Goal: Check status: Check status

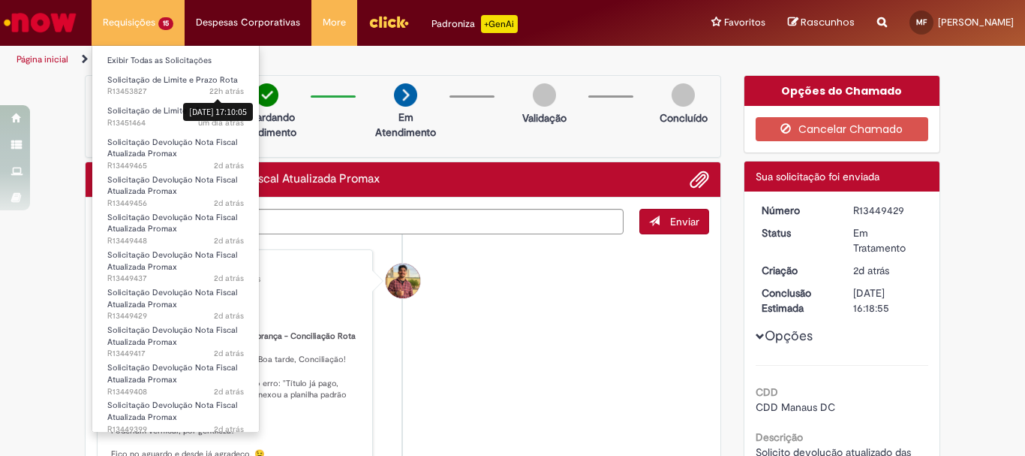
scroll to position [191, 0]
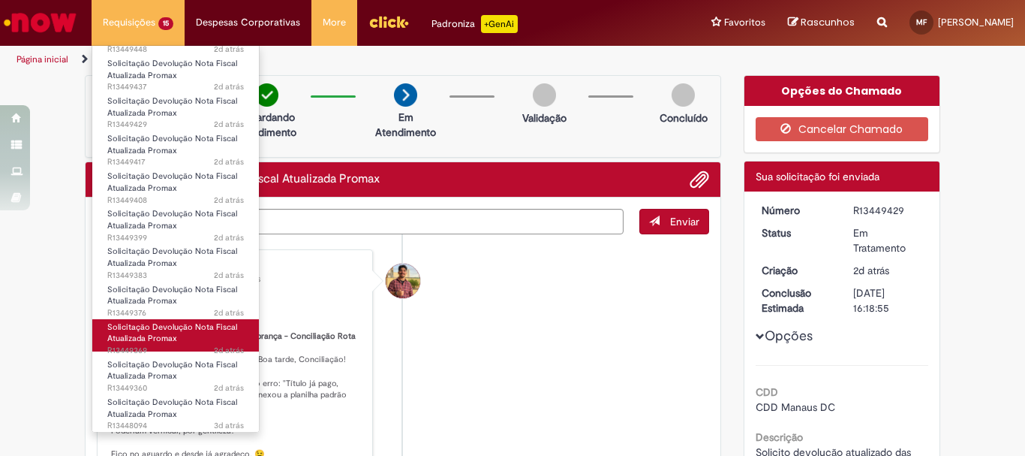
click at [185, 345] on span "2d atrás 2 dias atrás R13449369" at bounding box center [175, 351] width 137 height 12
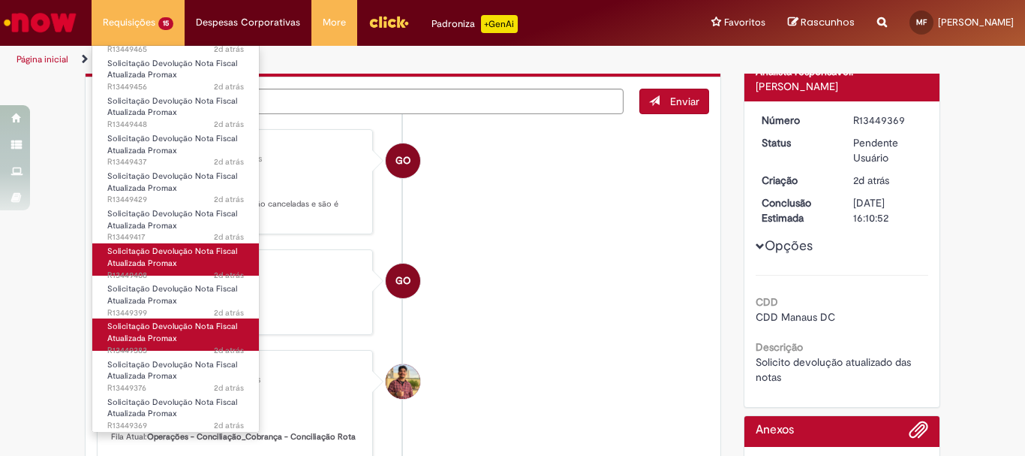
scroll to position [191, 0]
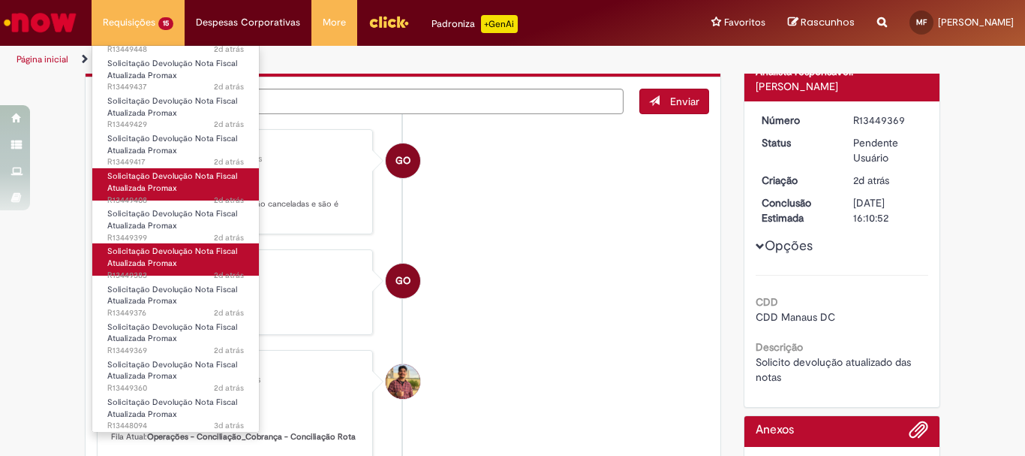
click at [189, 265] on link "Solicitação Devolução Nota Fiscal Atualizada Promax 2d atrás 2 dias atrás R1344…" at bounding box center [175, 259] width 167 height 32
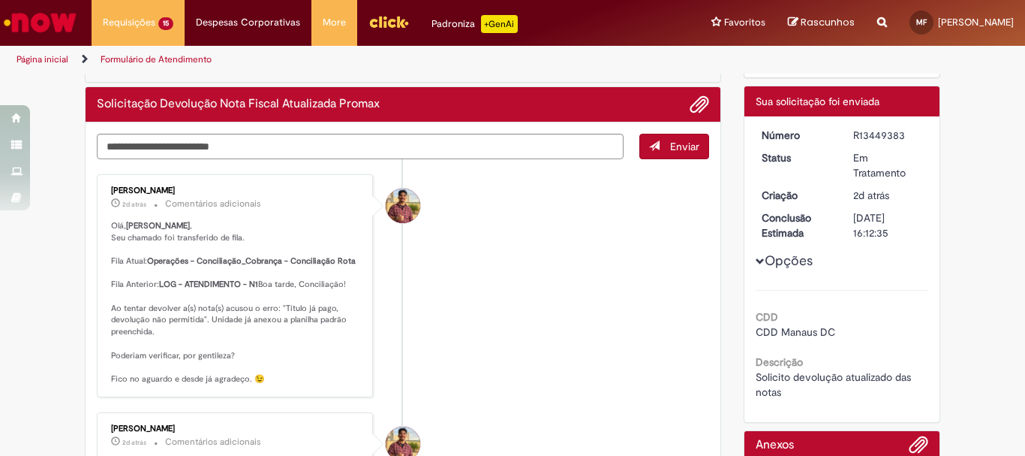
scroll to position [161, 0]
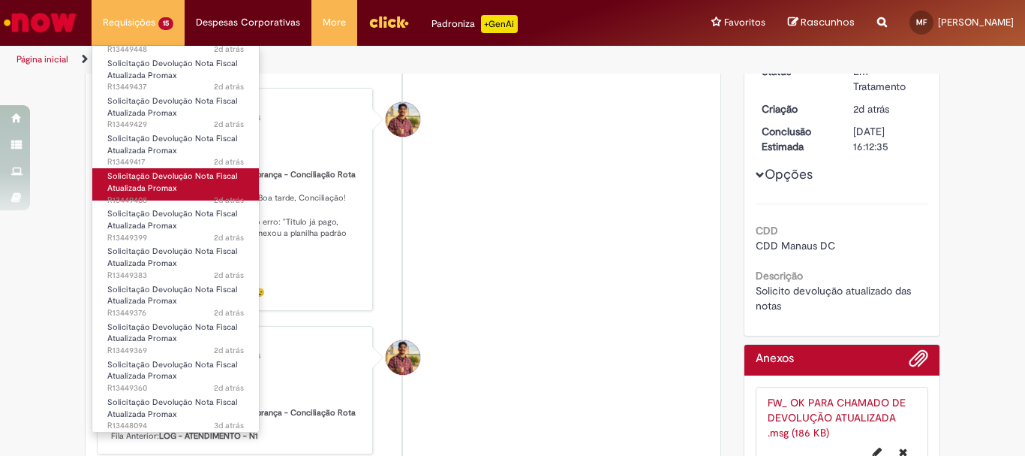
click at [156, 181] on span "Solicitação Devolução Nota Fiscal Atualizada Promax" at bounding box center [172, 181] width 130 height 23
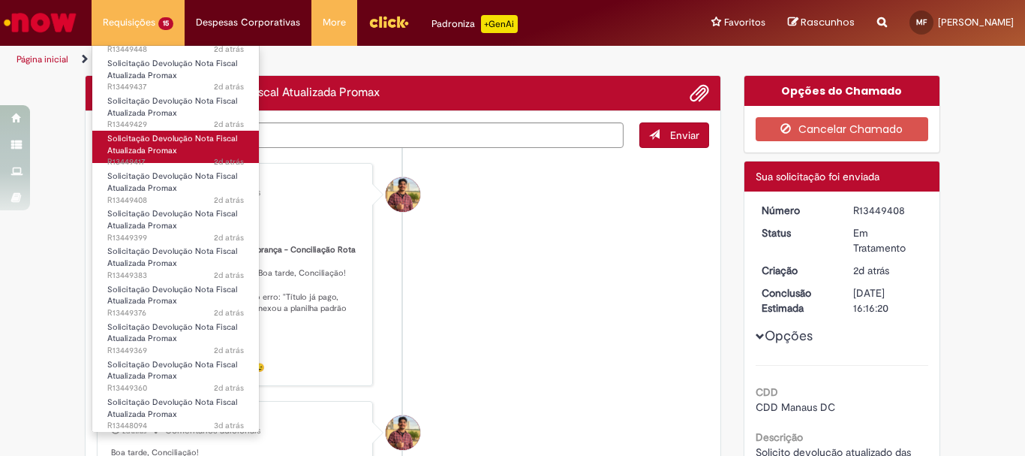
click at [161, 152] on span "Solicitação Devolução Nota Fiscal Atualizada Promax" at bounding box center [172, 144] width 130 height 23
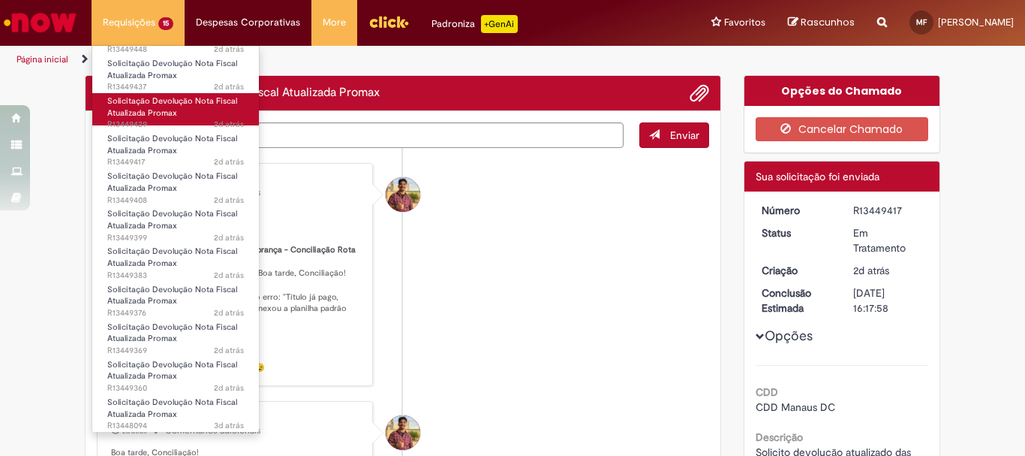
click at [162, 109] on span "Solicitação Devolução Nota Fiscal Atualizada Promax" at bounding box center [172, 106] width 130 height 23
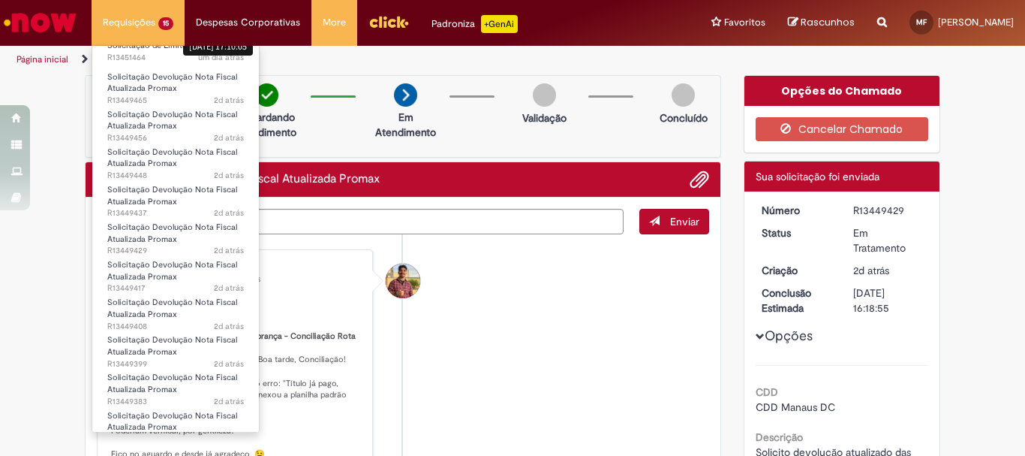
scroll to position [41, 0]
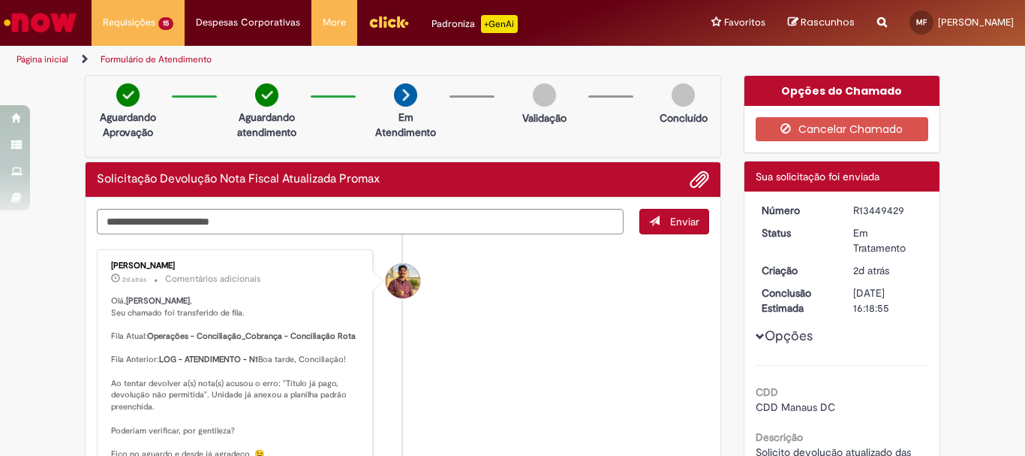
drag, startPoint x: 254, startPoint y: 212, endPoint x: 613, endPoint y: 307, distance: 371.2
click at [617, 304] on li "[PERSON_NAME] 2d atrás 2 dias atrás Comentários adicionais Olá, Matheus , Seu c…" at bounding box center [403, 360] width 613 height 223
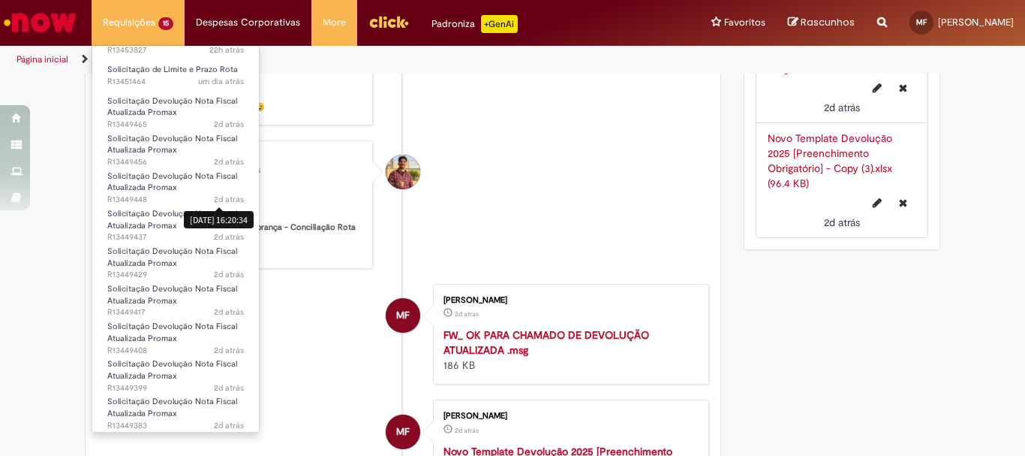
scroll to position [191, 0]
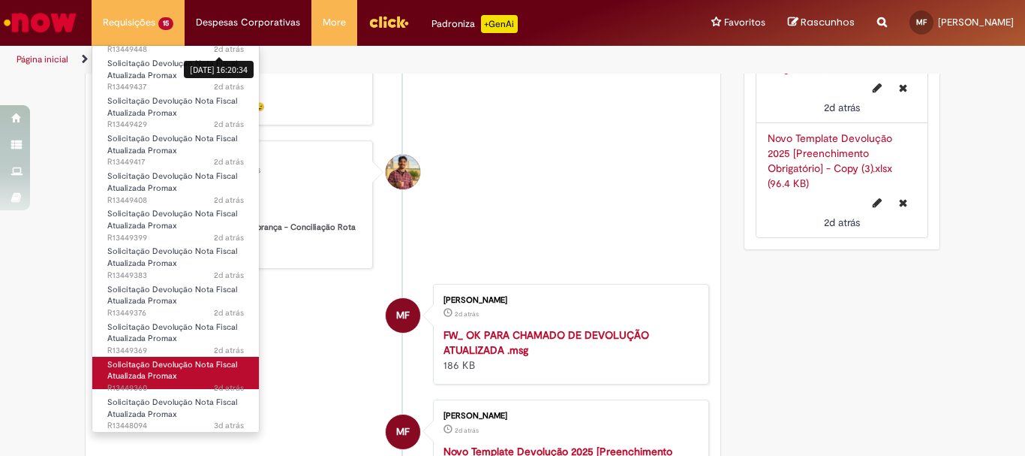
click at [191, 370] on link "Solicitação Devolução Nota Fiscal Atualizada Promax 2d atrás 2 dias atrás R1344…" at bounding box center [175, 373] width 167 height 32
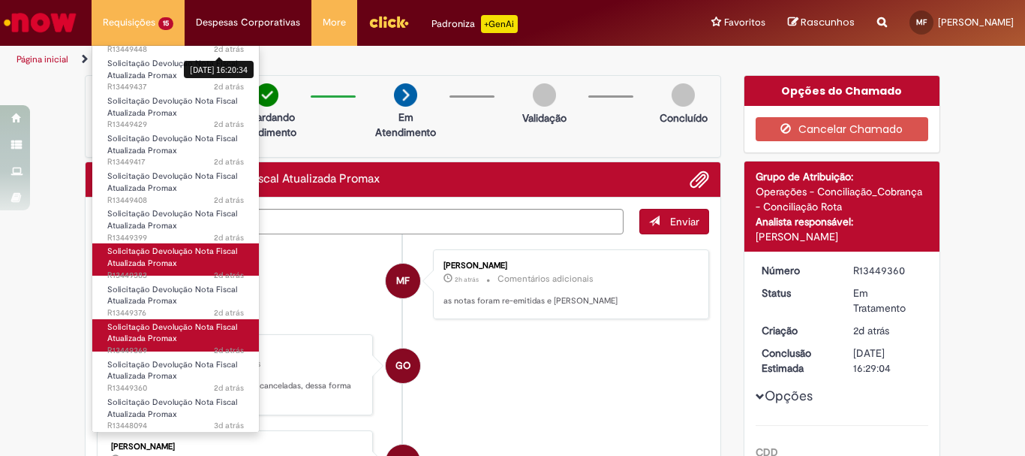
click at [180, 332] on ul "Exibir Todas as Solicitações Solicitação de Limite e Prazo Rota 22h atrás 22 ho…" at bounding box center [176, 238] width 168 height 387
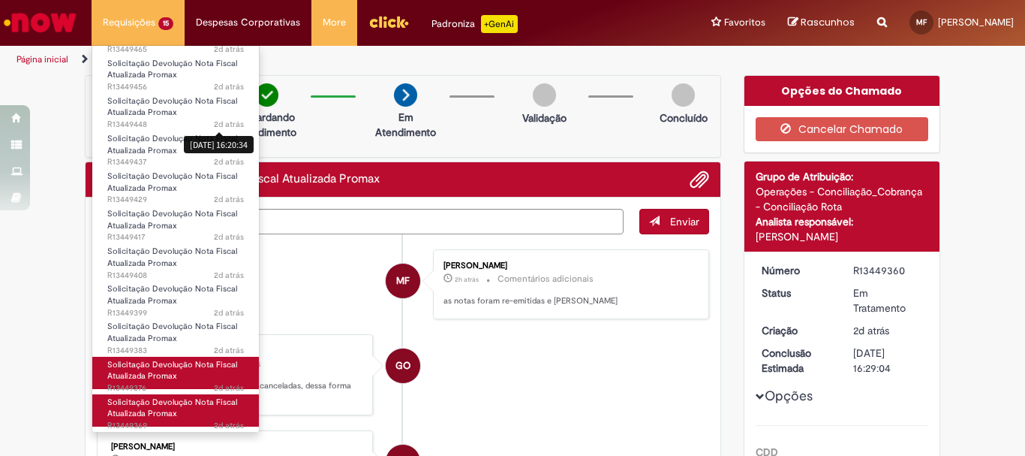
scroll to position [191, 0]
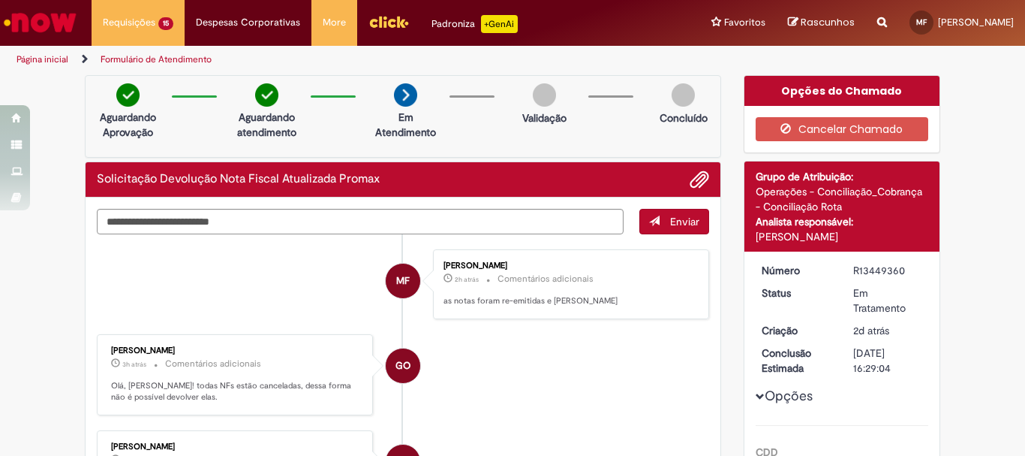
click at [531, 50] on ul "Página inicial Formulário de Atendimento" at bounding box center [341, 60] width 661 height 28
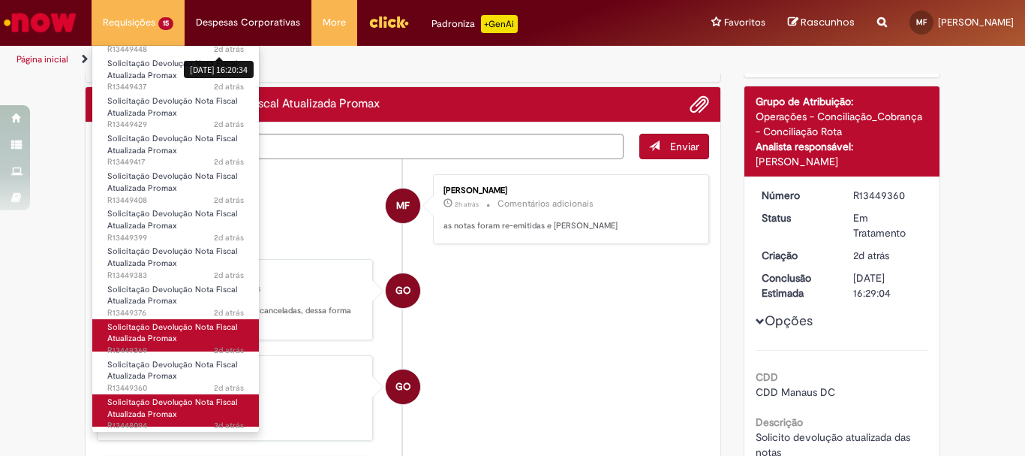
click at [185, 401] on ul "Exibir Todas as Solicitações Solicitação de Limite e Prazo Rota 22h atrás 22 ho…" at bounding box center [176, 238] width 168 height 387
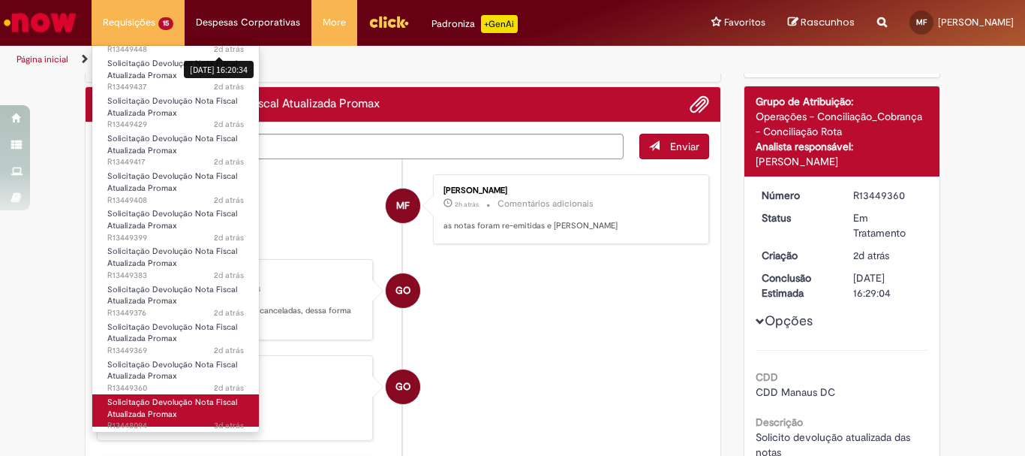
click at [197, 402] on span "Solicitação Devolução Nota Fiscal Atualizada Promax" at bounding box center [172, 407] width 130 height 23
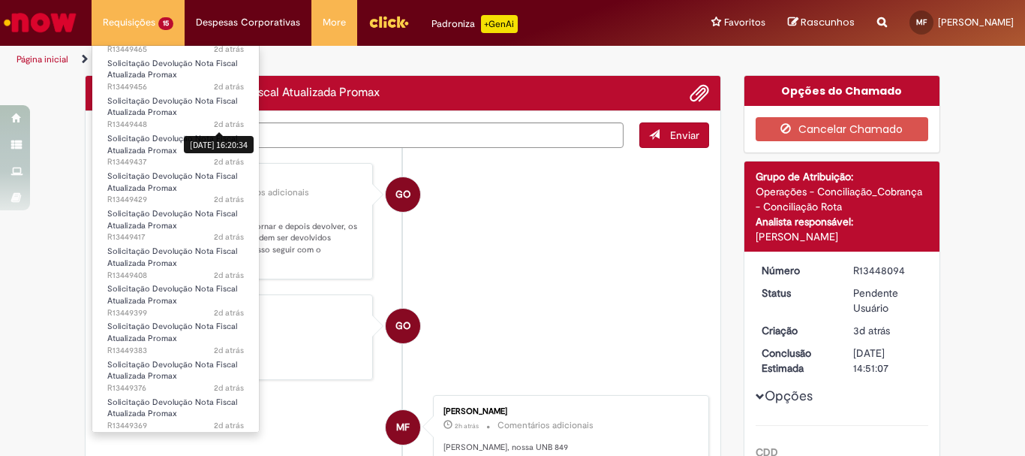
scroll to position [191, 0]
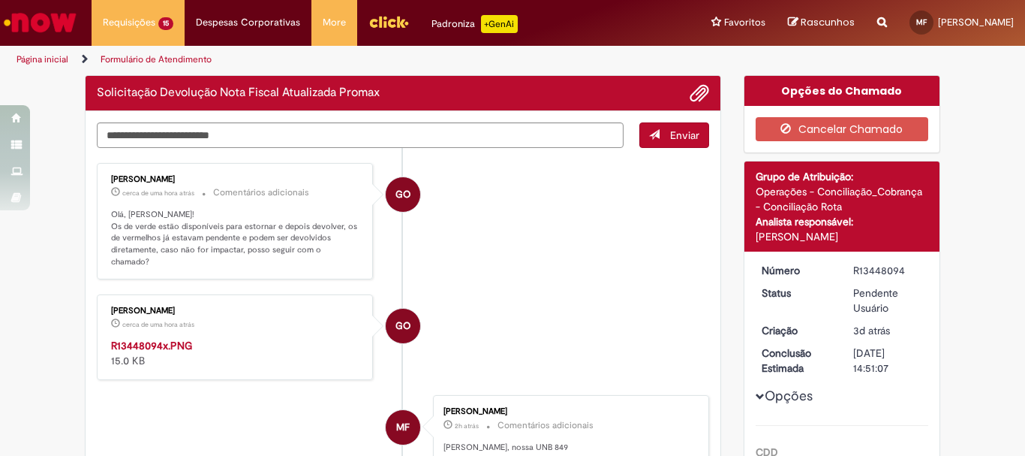
click at [404, 366] on div "GO" at bounding box center [403, 459] width 38 height 306
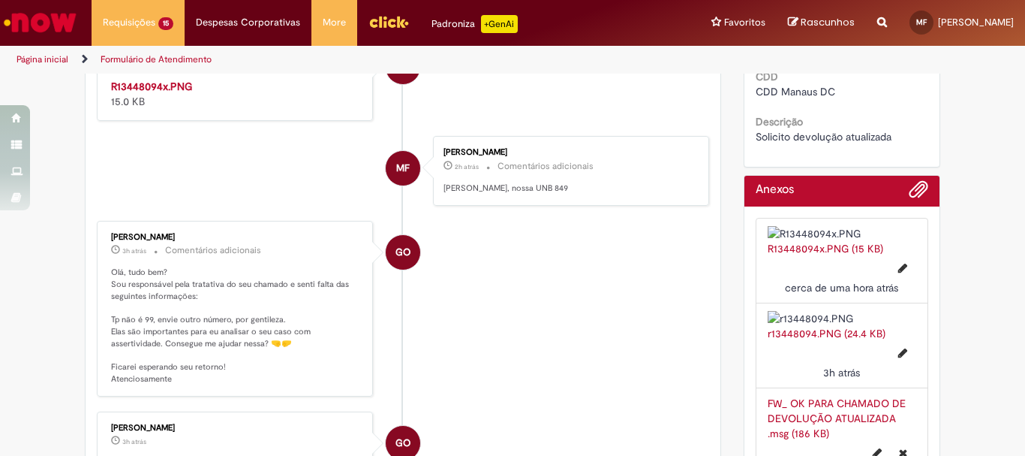
scroll to position [150, 0]
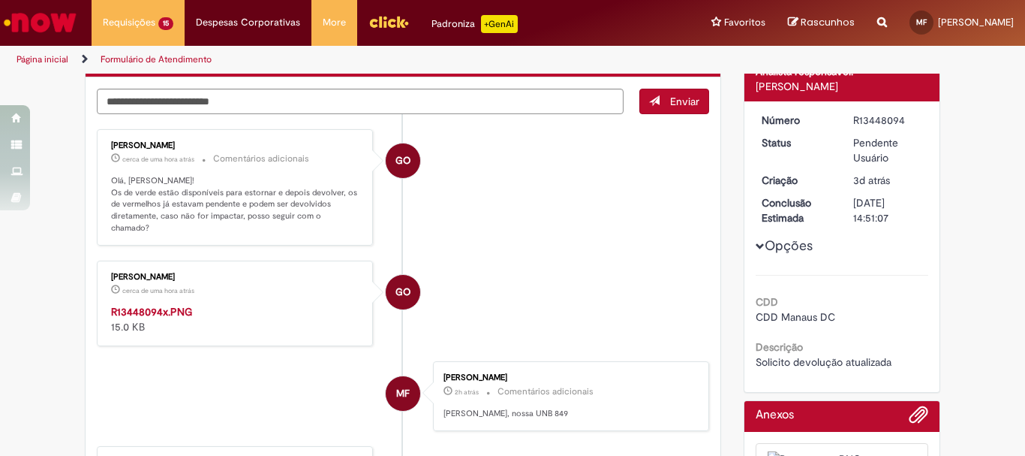
click at [426, 189] on li "GO [PERSON_NAME] cerca de uma hora atrás cerca de uma hora atrás Comentários ad…" at bounding box center [403, 187] width 613 height 117
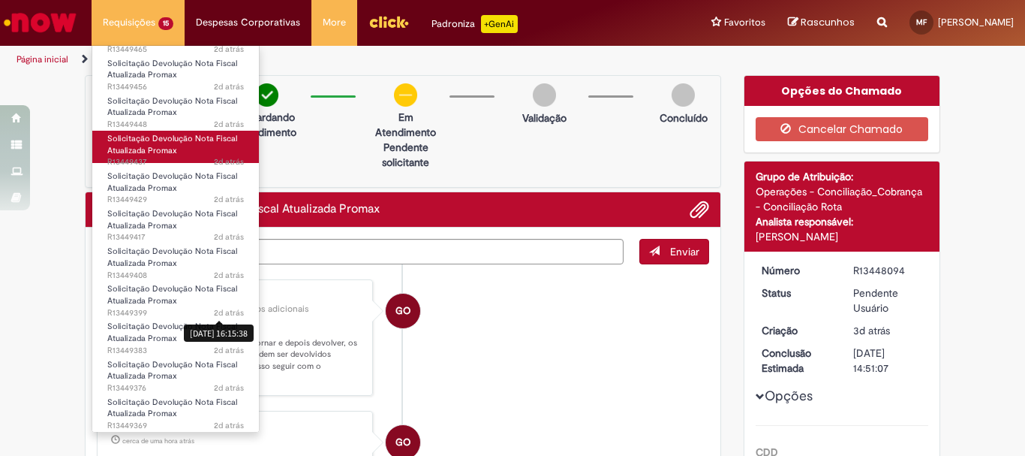
scroll to position [0, 0]
